Goal: Information Seeking & Learning: Learn about a topic

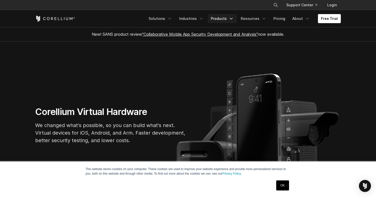
click at [221, 18] on link "Products" at bounding box center [222, 18] width 29 height 9
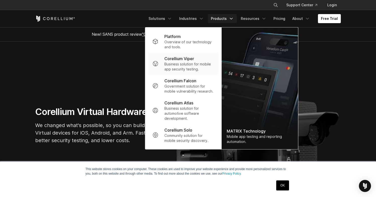
click at [188, 63] on p "Business solution for mobile app security testing." at bounding box center [189, 67] width 50 height 10
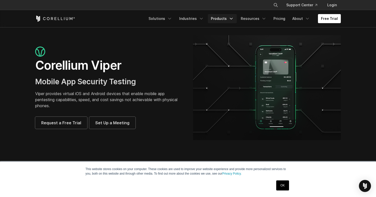
click at [227, 20] on link "Products" at bounding box center [222, 18] width 29 height 9
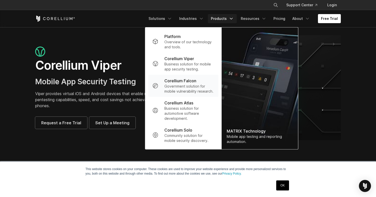
click at [191, 88] on p "Government solution for mobile vulnerability research." at bounding box center [189, 89] width 50 height 10
